Goal: Information Seeking & Learning: Learn about a topic

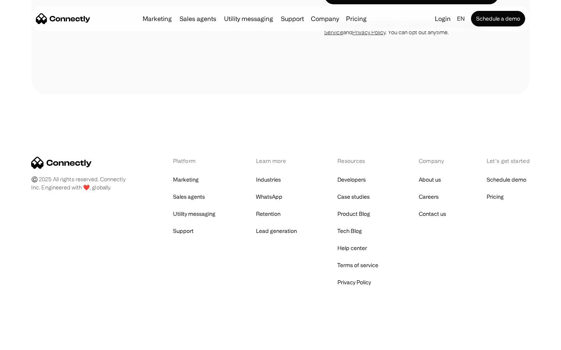
scroll to position [1503, 0]
